Goal: Transaction & Acquisition: Book appointment/travel/reservation

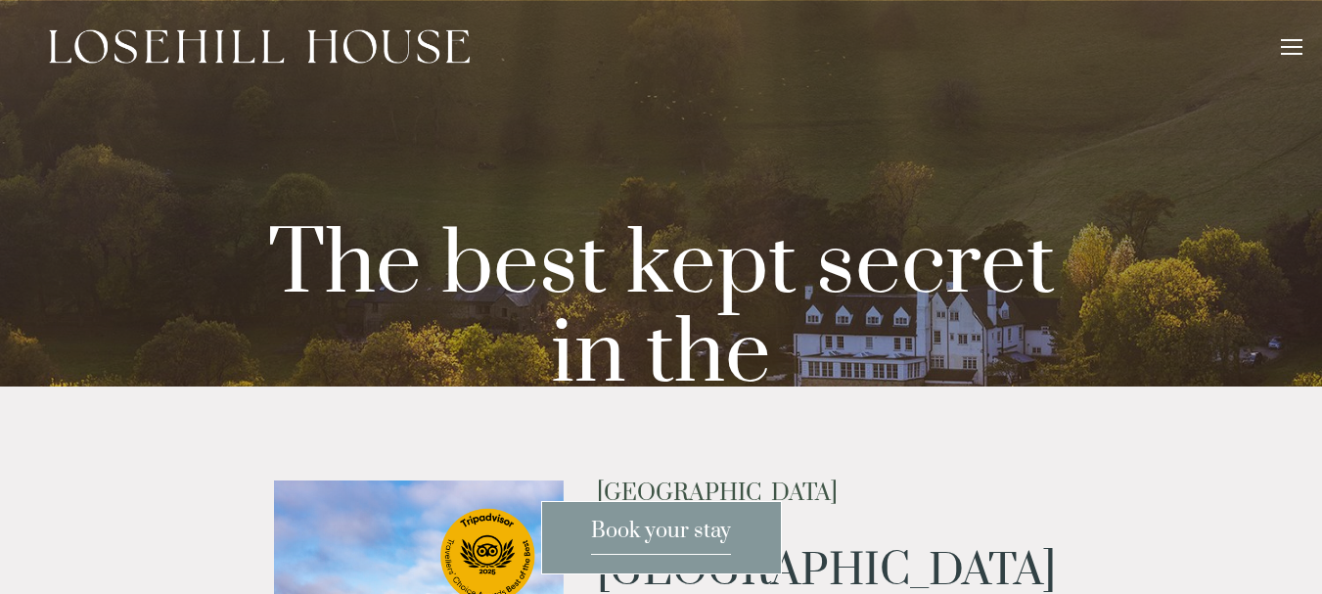
click at [1293, 50] on div at bounding box center [1292, 50] width 22 height 22
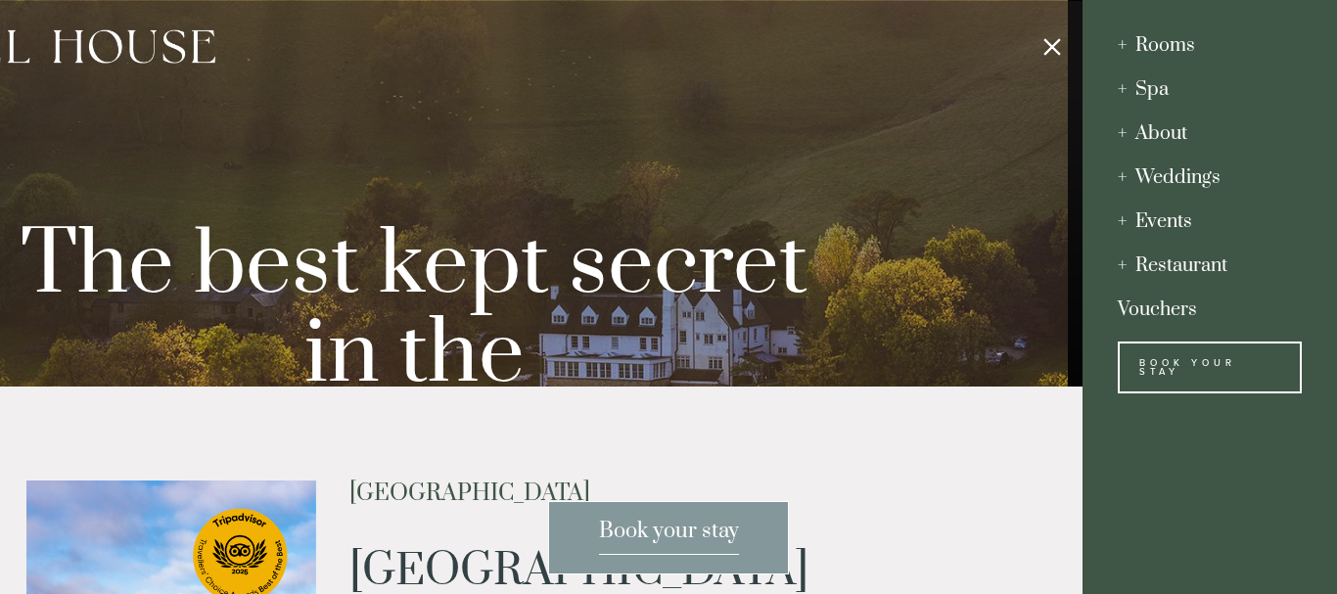
click at [1168, 218] on div "Events" at bounding box center [1210, 222] width 184 height 44
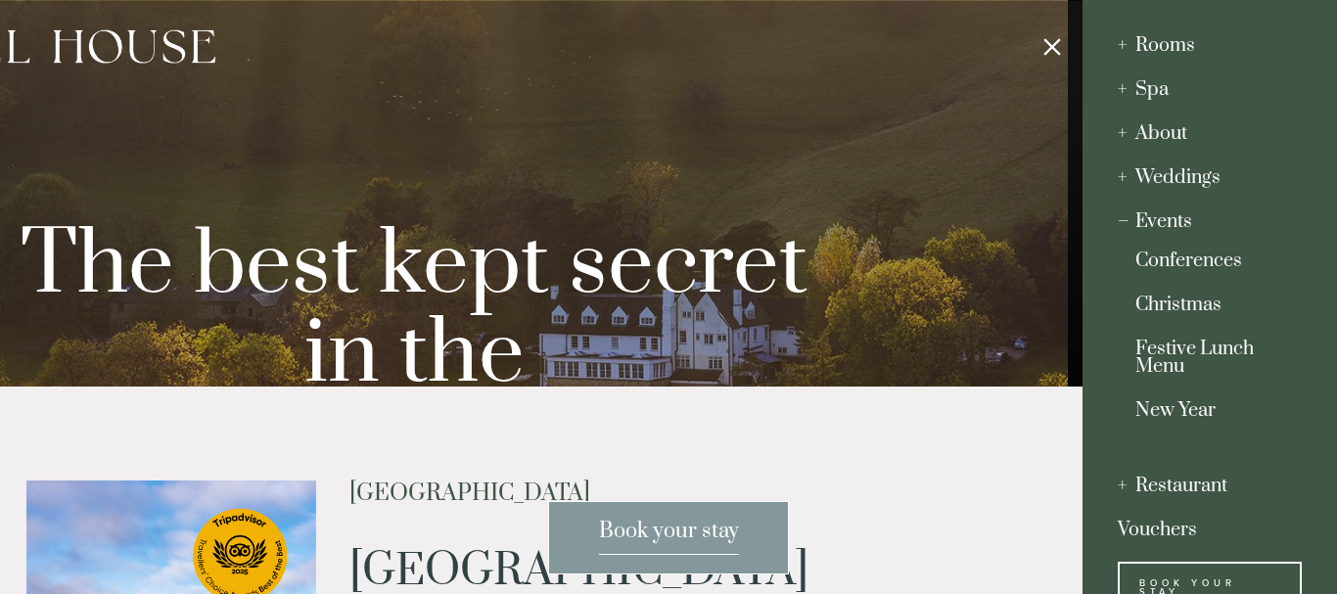
click at [1193, 310] on link "Christmas" at bounding box center [1209, 310] width 149 height 26
